Goal: Understand process/instructions: Learn about a topic

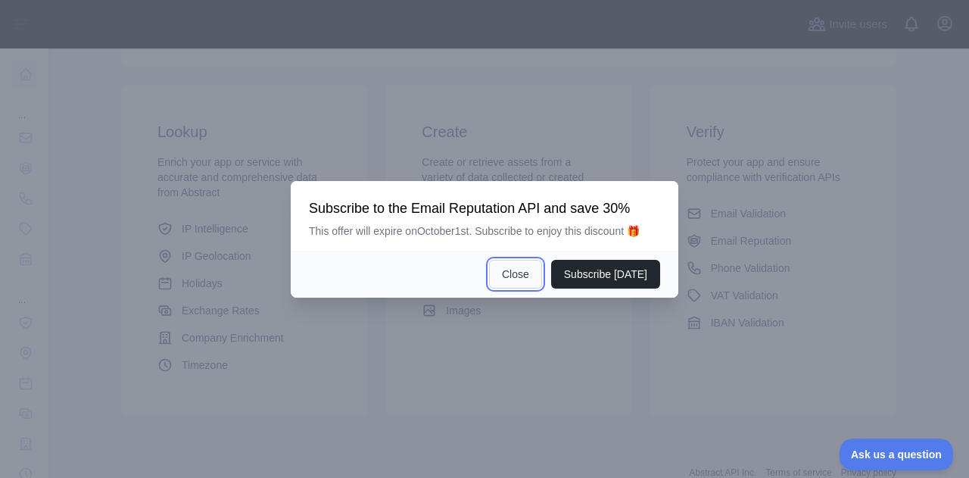
click at [515, 279] on button "Close" at bounding box center [515, 274] width 53 height 29
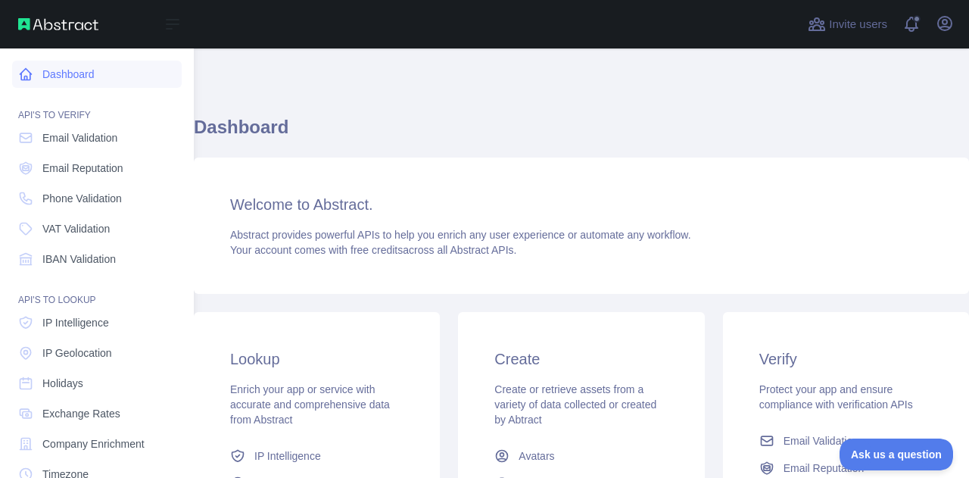
click at [89, 85] on link "Dashboard" at bounding box center [97, 74] width 170 height 27
click at [84, 68] on link "Dashboard" at bounding box center [97, 74] width 170 height 27
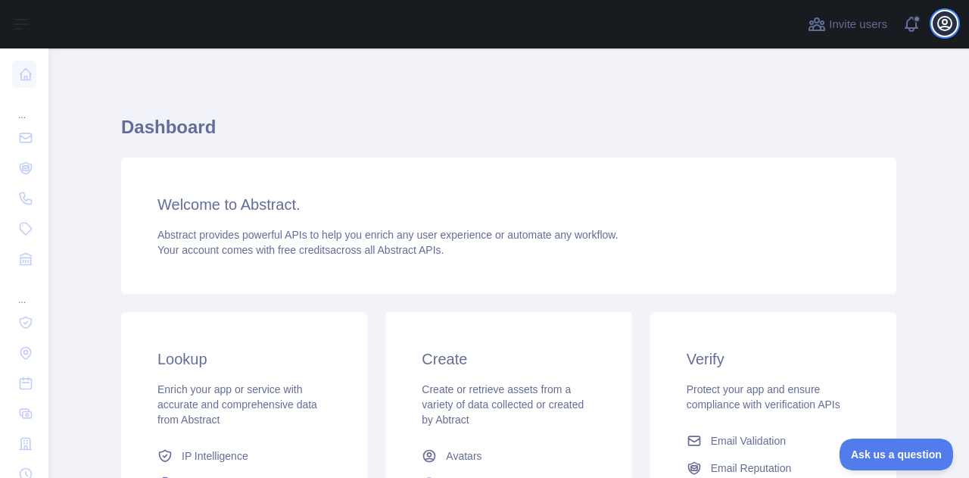
click at [942, 21] on icon "button" at bounding box center [945, 24] width 14 height 14
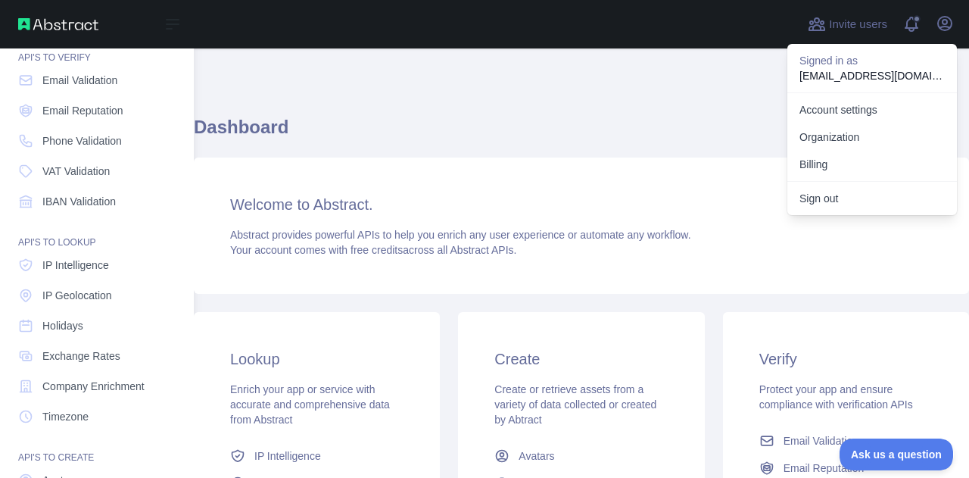
scroll to position [188, 0]
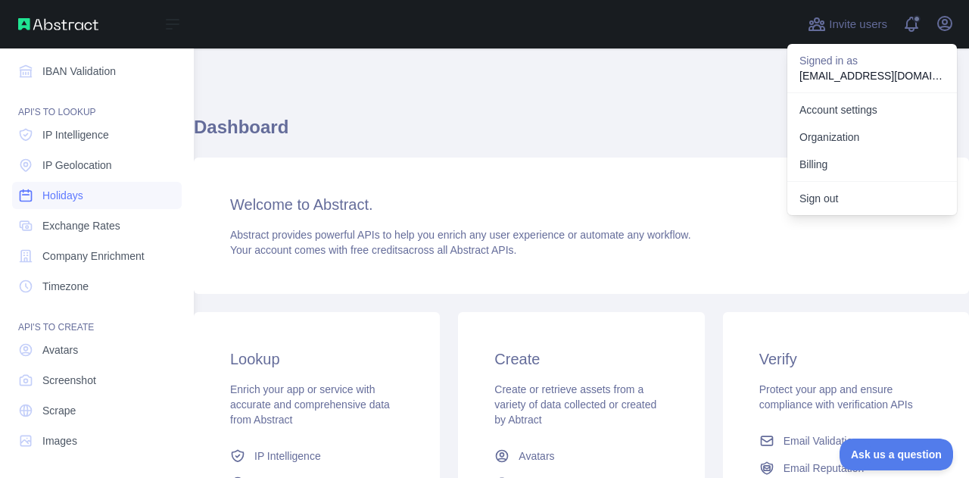
click at [65, 198] on span "Holidays" at bounding box center [62, 195] width 41 height 15
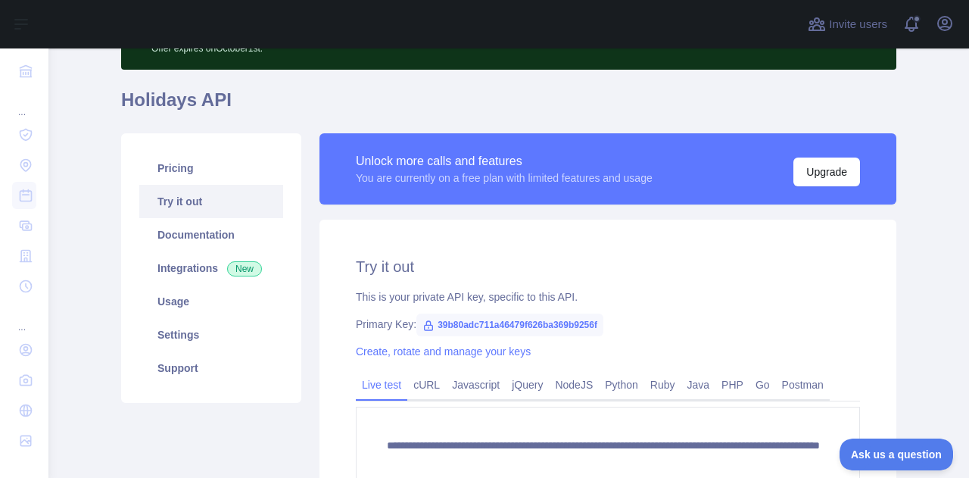
scroll to position [151, 0]
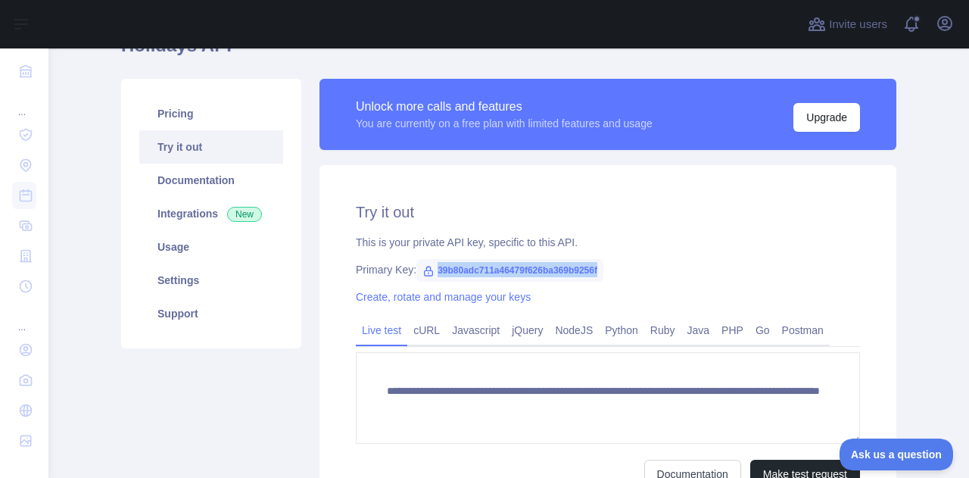
drag, startPoint x: 430, startPoint y: 272, endPoint x: 624, endPoint y: 276, distance: 193.8
click at [624, 276] on div "Primary Key: 39b80adc711a46479f626ba369b9256f" at bounding box center [608, 269] width 504 height 15
copy span "39b80adc711a46479f626ba369b9256f"
click at [212, 188] on link "Documentation" at bounding box center [211, 179] width 144 height 33
